Goal: Transaction & Acquisition: Purchase product/service

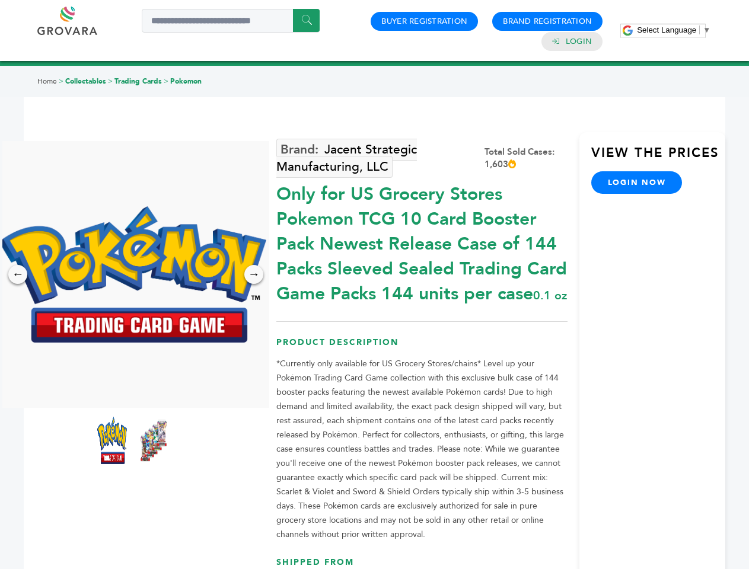
click at [674, 30] on span "Select Language" at bounding box center [666, 29] width 59 height 9
click at [133, 275] on img at bounding box center [132, 274] width 267 height 136
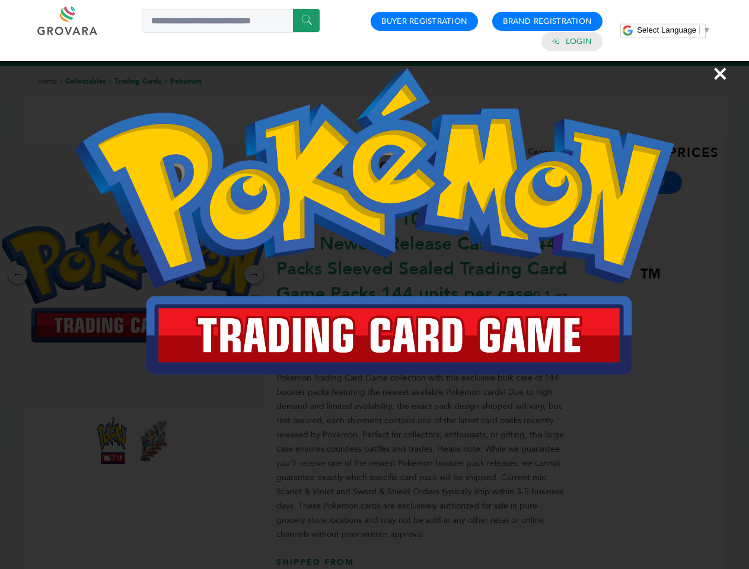
click at [18, 275] on div "×" at bounding box center [374, 284] width 749 height 569
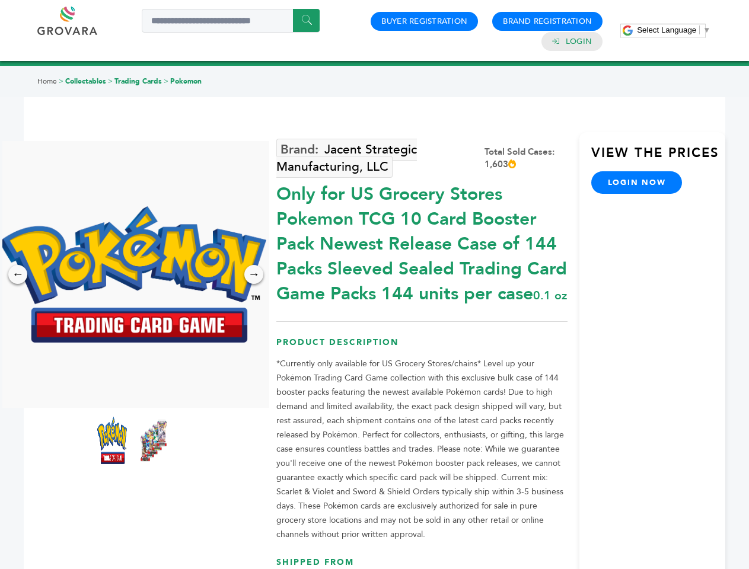
click at [254, 275] on div "→" at bounding box center [253, 274] width 19 height 19
click at [112, 441] on img at bounding box center [112, 440] width 30 height 47
click at [0, 0] on div "×" at bounding box center [0, 0] width 0 height 0
